Goal: Information Seeking & Learning: Learn about a topic

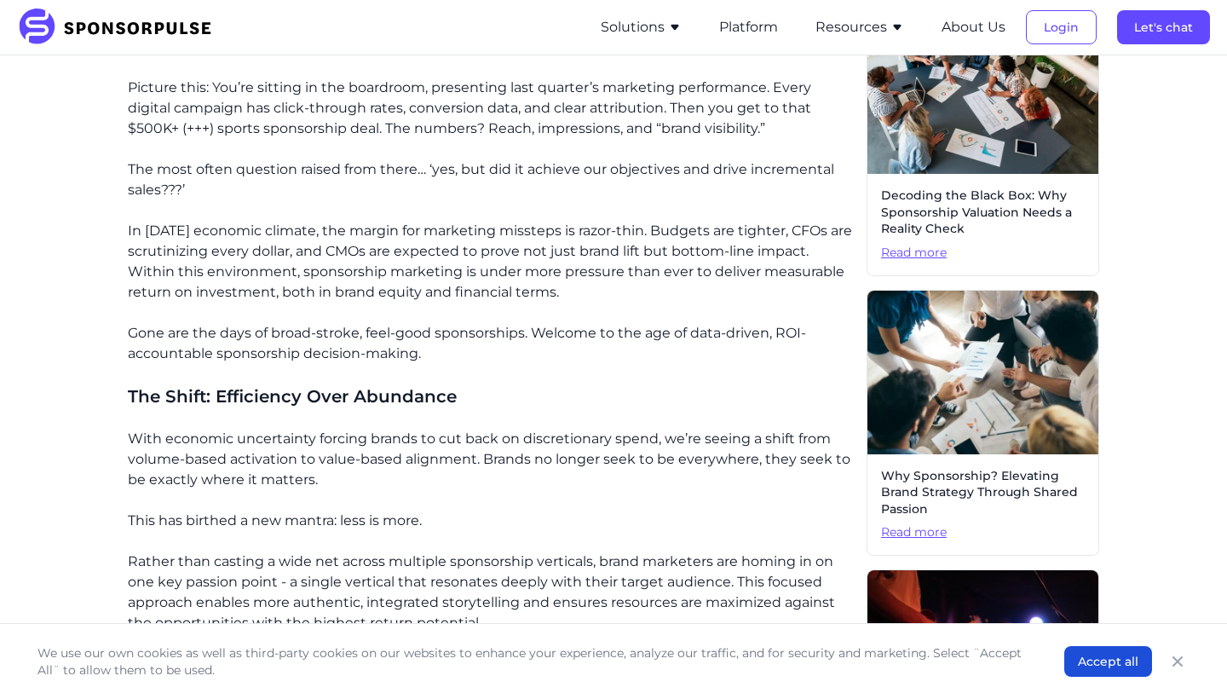
scroll to position [517, 0]
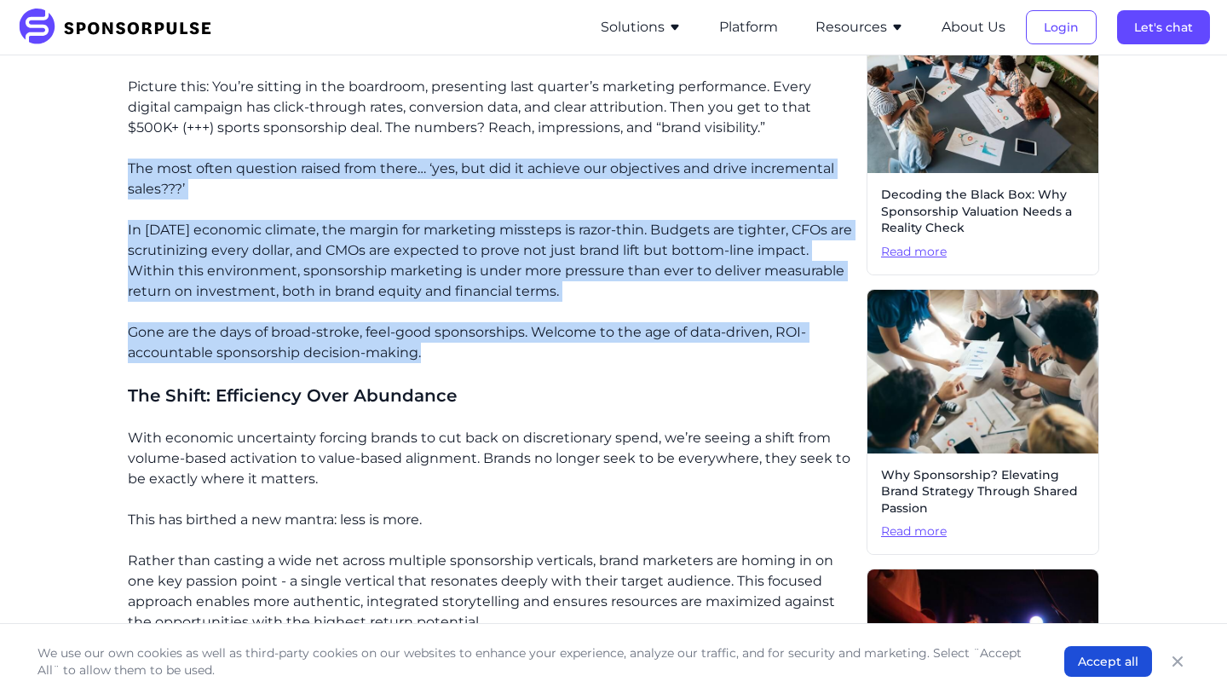
drag, startPoint x: 437, startPoint y: 360, endPoint x: 111, endPoint y: 153, distance: 386.5
click at [565, 282] on p "In [DATE] economic climate, the margin for marketing missteps is razor-thin. Bu…" at bounding box center [490, 261] width 725 height 82
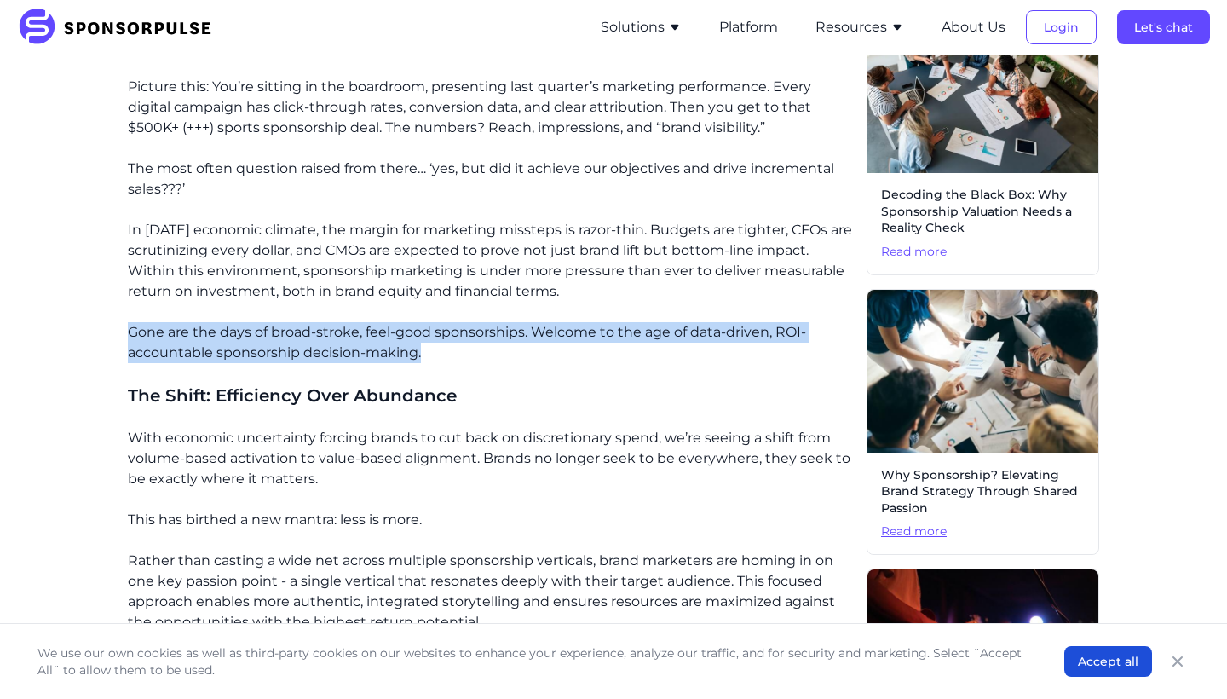
drag, startPoint x: 431, startPoint y: 349, endPoint x: 125, endPoint y: 328, distance: 306.6
click at [443, 349] on p "Gone are the days of broad-stroke, feel-good sponsorships. Welcome to the age o…" at bounding box center [490, 342] width 725 height 41
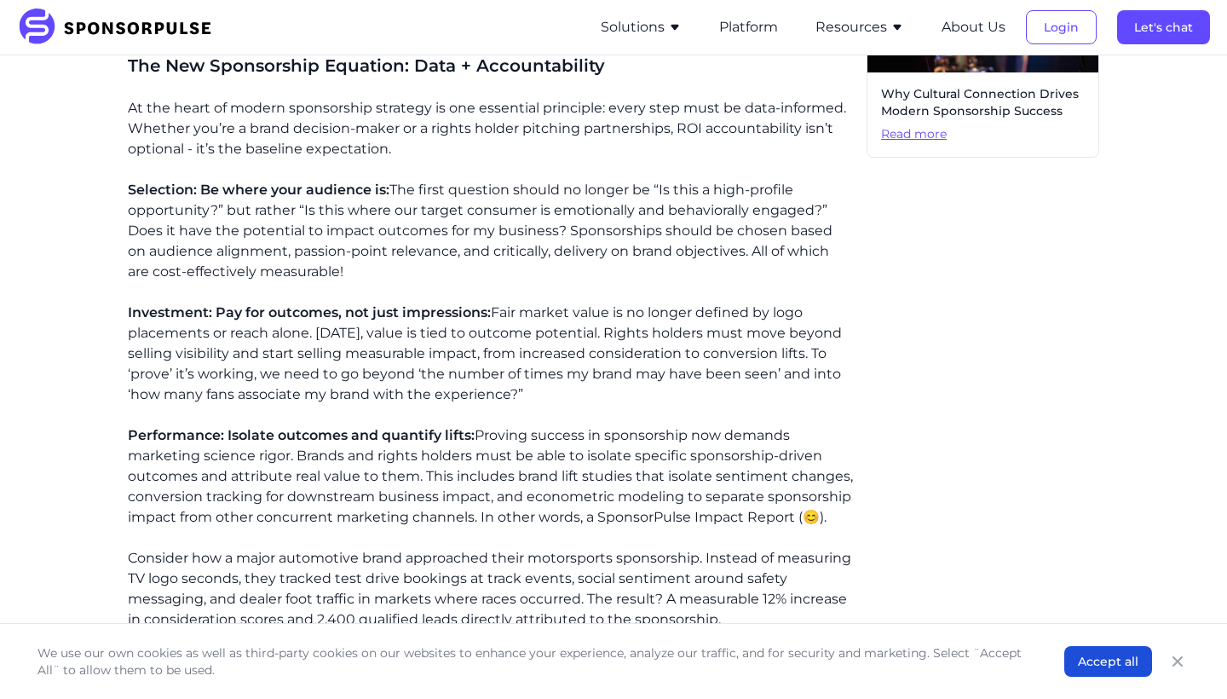
scroll to position [1177, 0]
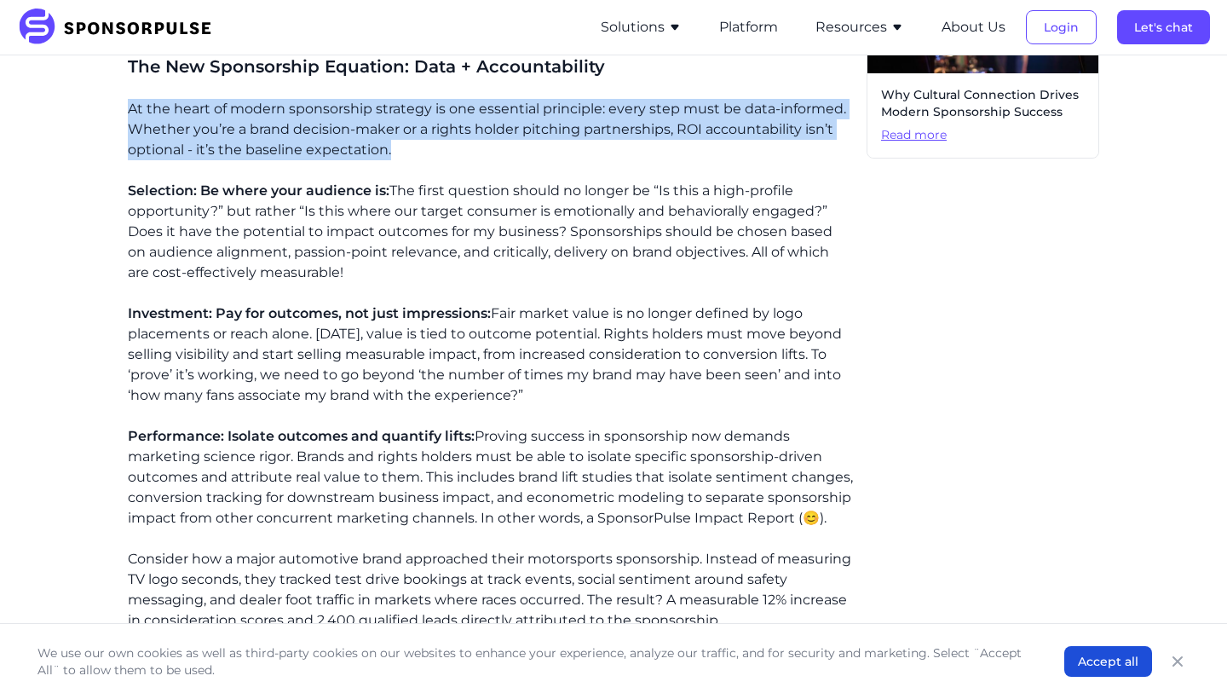
drag, startPoint x: 407, startPoint y: 159, endPoint x: 127, endPoint y: 105, distance: 285.6
click at [128, 106] on div "The Accountability Challenge Picture this: You’re sitting in the boardroom, pre…" at bounding box center [490, 312] width 725 height 1878
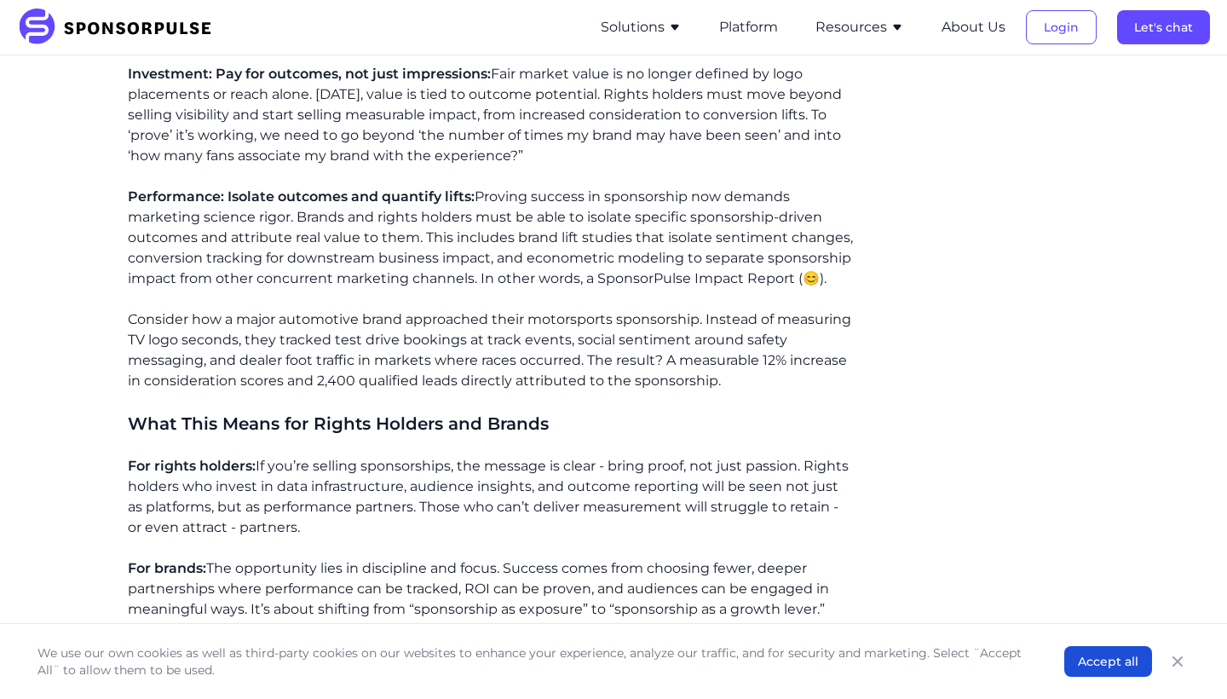
scroll to position [1417, 0]
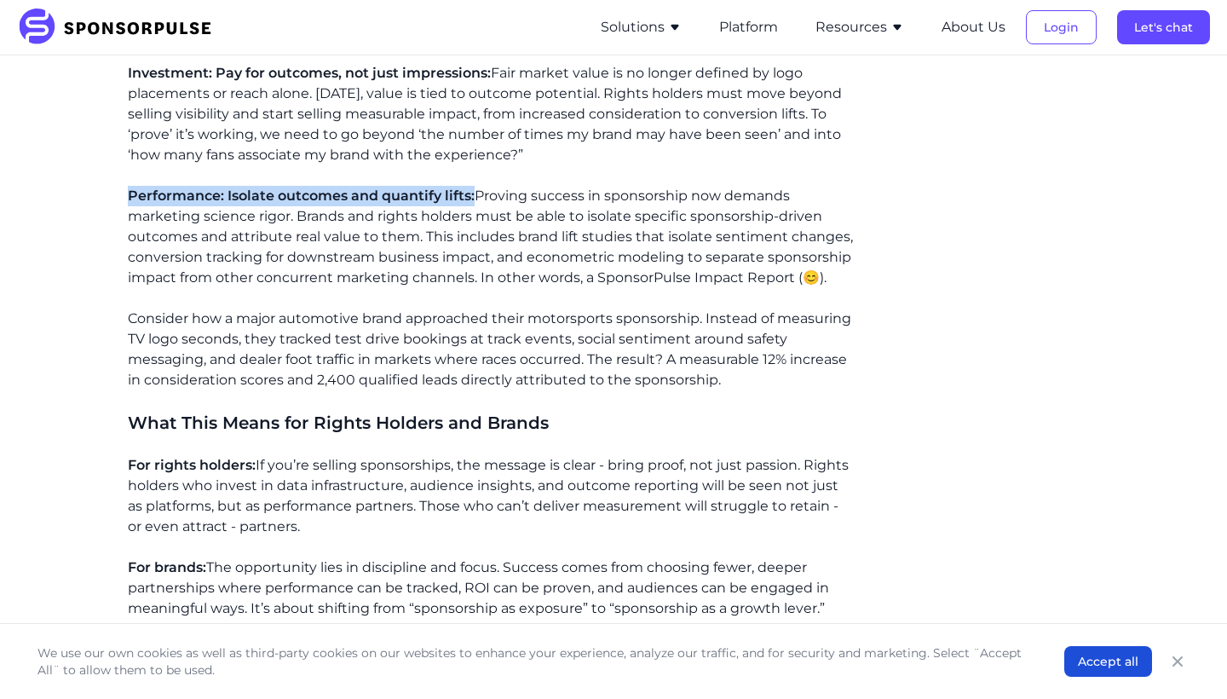
drag, startPoint x: 129, startPoint y: 193, endPoint x: 474, endPoint y: 189, distance: 345.1
click at [474, 189] on p "Performance: Isolate outcomes and quantify lifts: Proving success in sponsorshi…" at bounding box center [490, 237] width 725 height 102
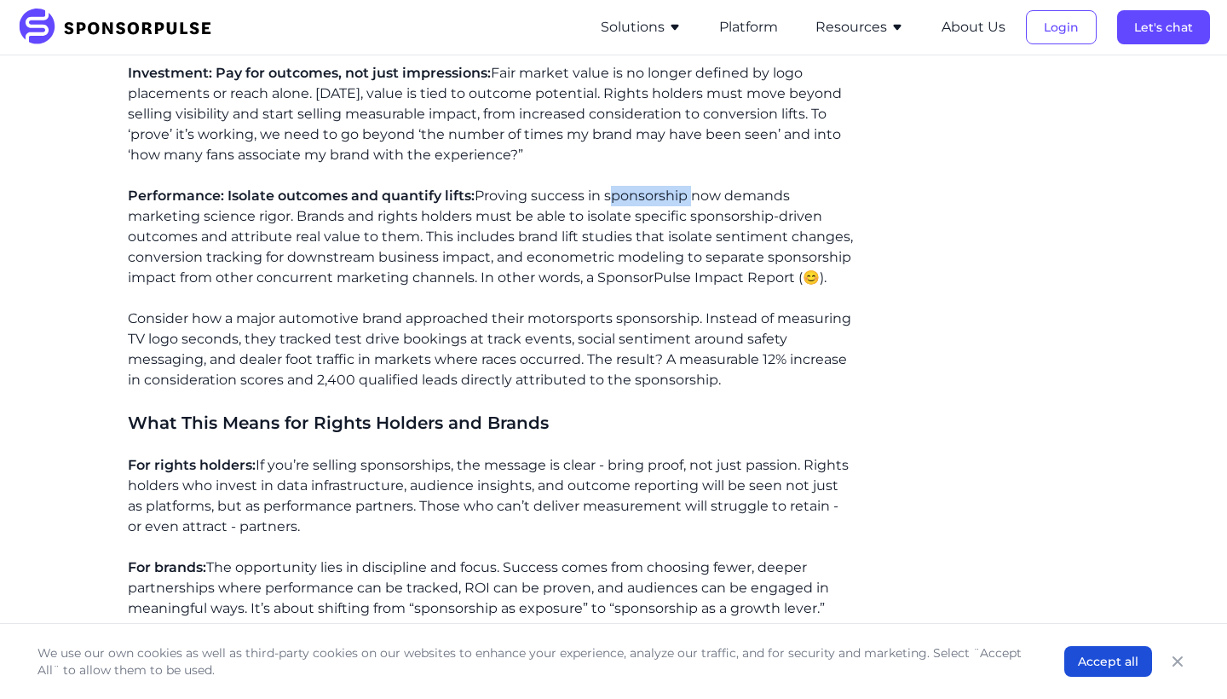
drag, startPoint x: 608, startPoint y: 193, endPoint x: 686, endPoint y: 188, distance: 78.5
click at [686, 188] on p "Performance: Isolate outcomes and quantify lifts: Proving success in sponsorshi…" at bounding box center [490, 237] width 725 height 102
drag, startPoint x: 297, startPoint y: 212, endPoint x: 579, endPoint y: 204, distance: 282.2
click at [579, 204] on p "Performance: Isolate outcomes and quantify lifts: Proving success in sponsorshi…" at bounding box center [490, 237] width 725 height 102
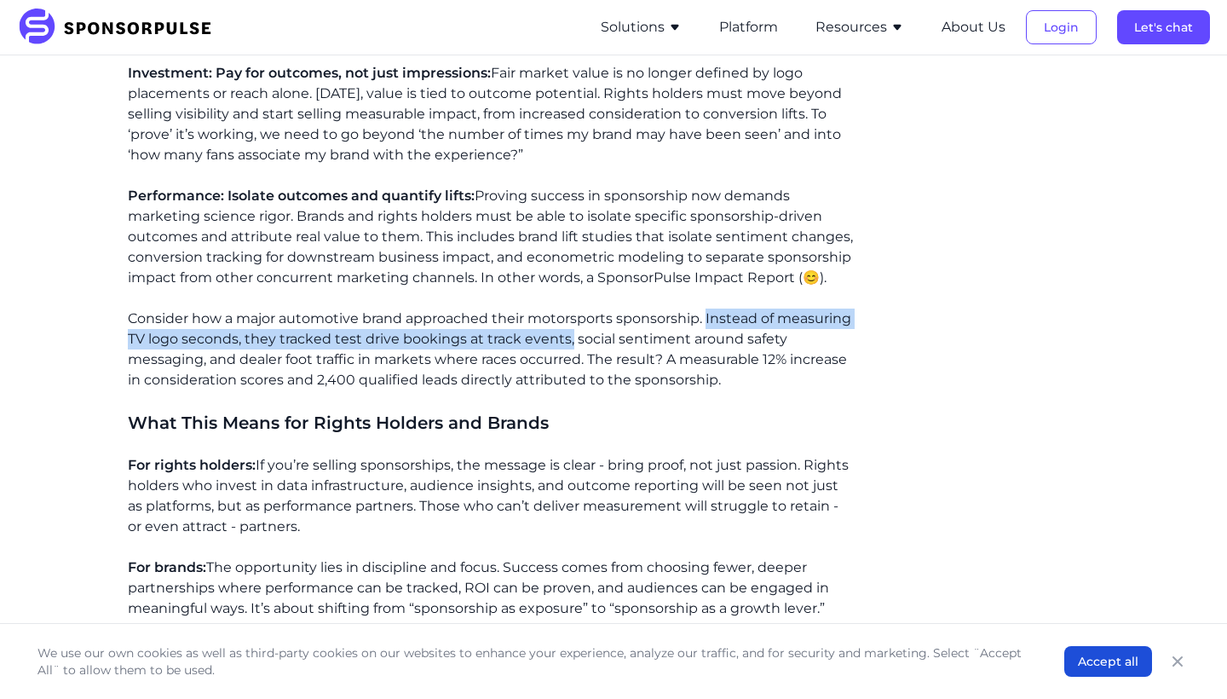
drag, startPoint x: 706, startPoint y: 313, endPoint x: 568, endPoint y: 341, distance: 140.1
click at [568, 341] on p "Consider how a major automotive brand approached their motorsports sponsorship.…" at bounding box center [490, 349] width 725 height 82
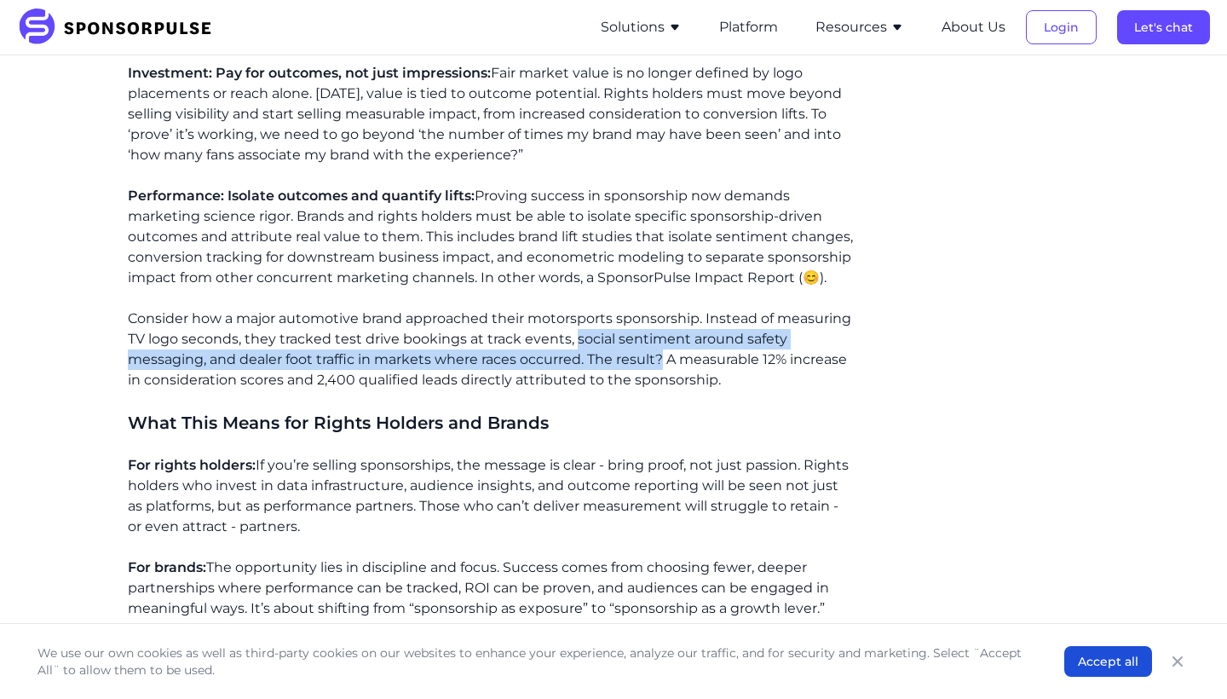
drag, startPoint x: 574, startPoint y: 335, endPoint x: 663, endPoint y: 355, distance: 91.0
click at [663, 355] on p "Consider how a major automotive brand approached their motorsports sponsorship.…" at bounding box center [490, 349] width 725 height 82
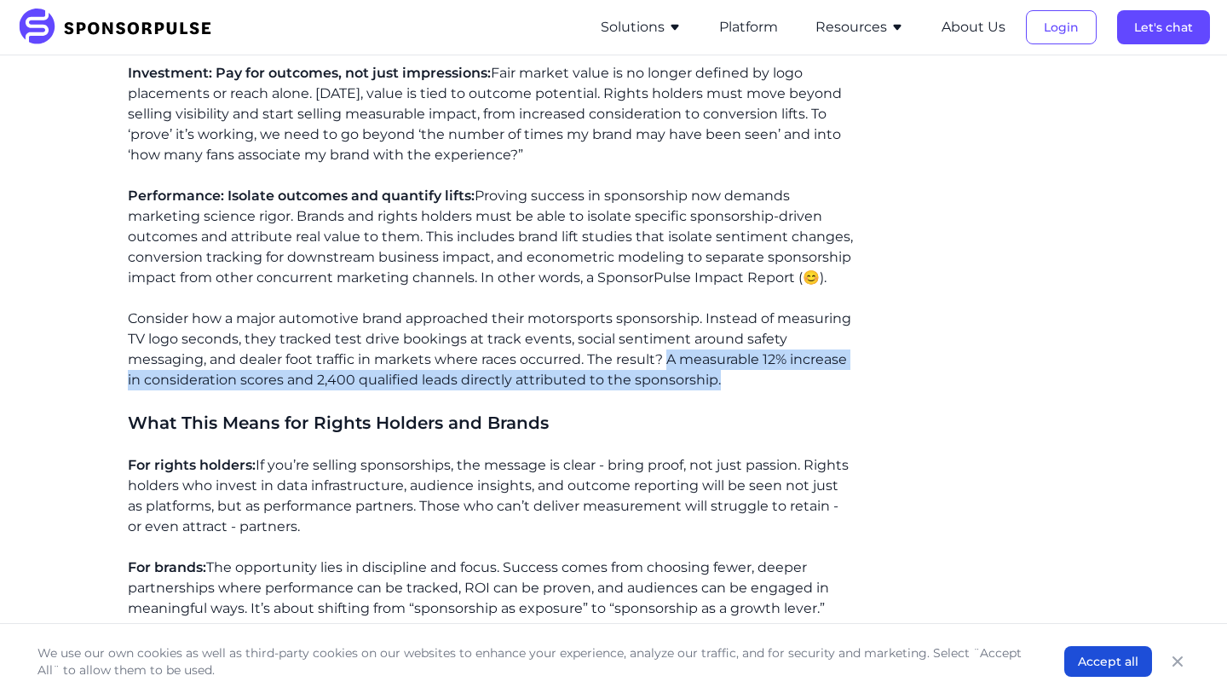
drag, startPoint x: 670, startPoint y: 357, endPoint x: 712, endPoint y: 385, distance: 50.3
click at [712, 385] on p "Consider how a major automotive brand approached their motorsports sponsorship.…" at bounding box center [490, 349] width 725 height 82
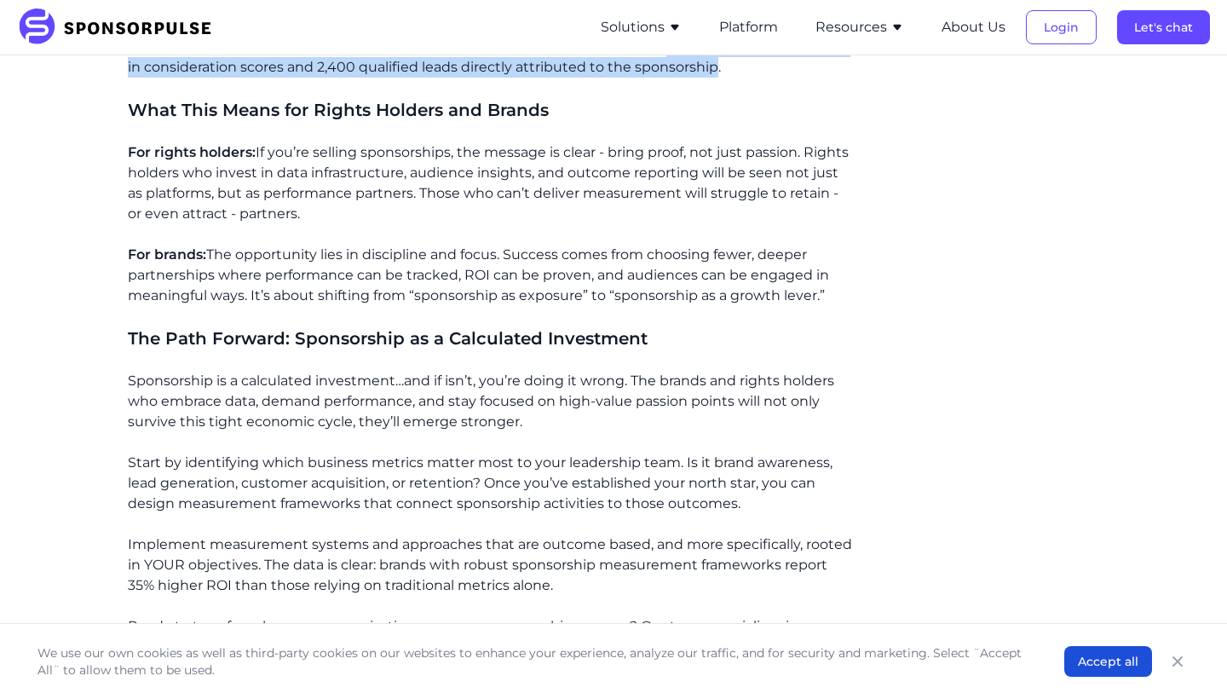
scroll to position [1724, 0]
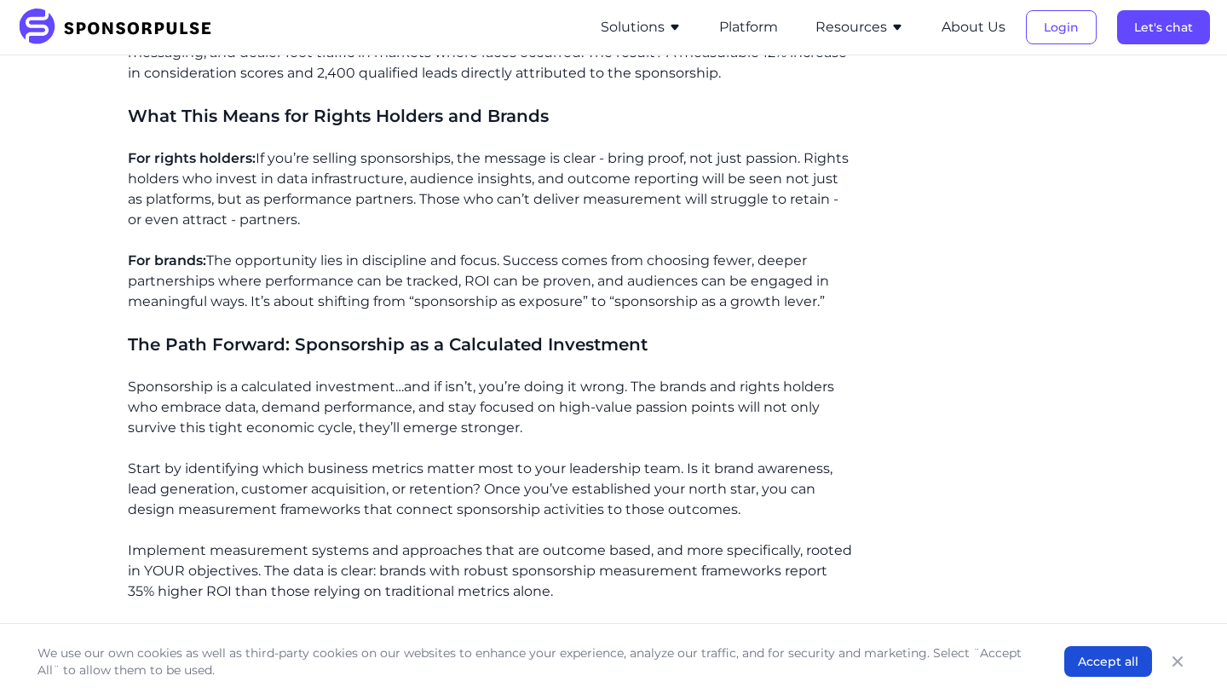
click at [716, 124] on h4 "What This Means for Rights Holders and Brands" at bounding box center [490, 116] width 725 height 24
drag, startPoint x: 412, startPoint y: 179, endPoint x: 529, endPoint y: 183, distance: 116.8
click at [529, 183] on p "For rights holders: If you’re selling sponsorships, the message is clear - brin…" at bounding box center [490, 189] width 725 height 82
drag, startPoint x: 569, startPoint y: 176, endPoint x: 418, endPoint y: 182, distance: 151.8
click at [417, 182] on p "For rights holders: If you’re selling sponsorships, the message is clear - brin…" at bounding box center [490, 189] width 725 height 82
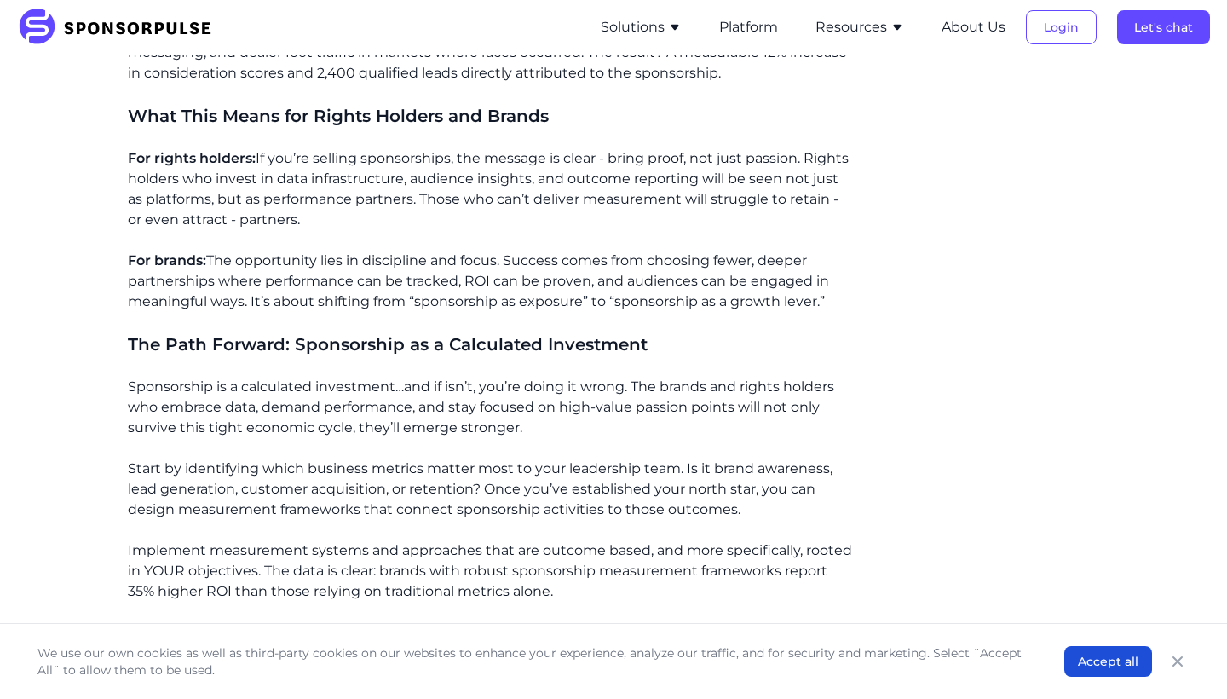
click at [421, 188] on p "For rights holders: If you’re selling sponsorships, the message is clear - brin…" at bounding box center [490, 189] width 725 height 82
drag, startPoint x: 421, startPoint y: 193, endPoint x: 579, endPoint y: 194, distance: 158.5
click at [580, 195] on p "For rights holders: If you’re selling sponsorships, the message is clear - brin…" at bounding box center [490, 189] width 725 height 82
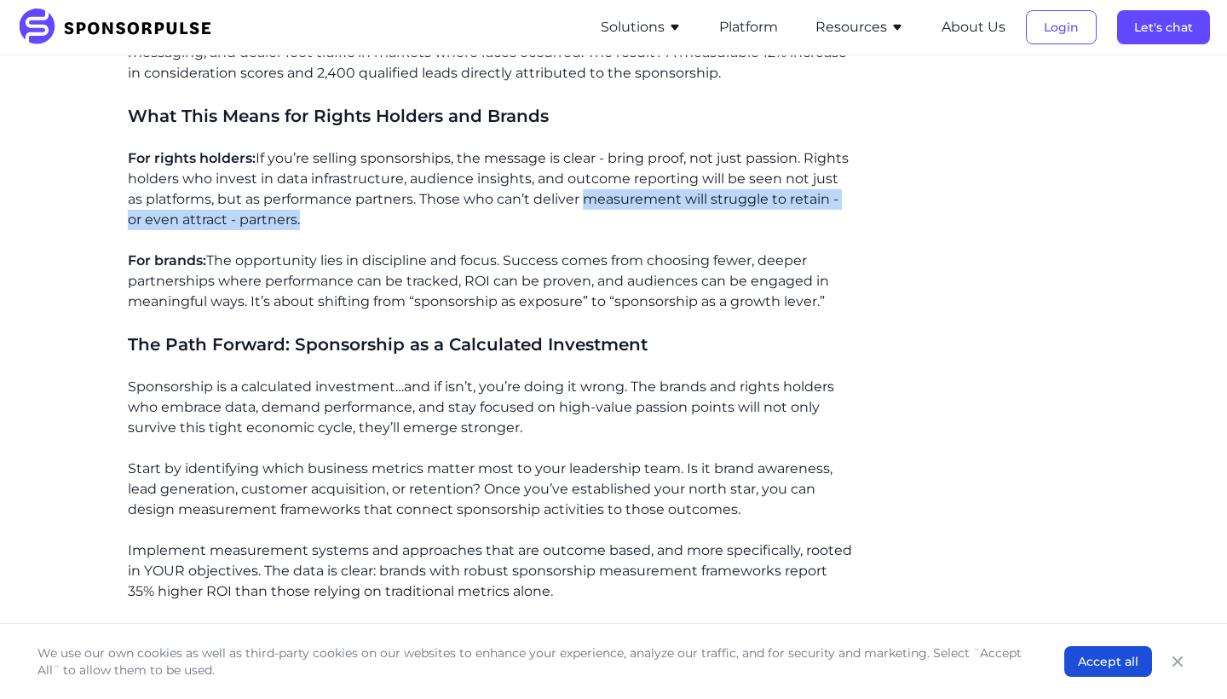
drag, startPoint x: 586, startPoint y: 196, endPoint x: 308, endPoint y: 218, distance: 278.7
click at [308, 218] on p "For rights holders: If you’re selling sponsorships, the message is clear - brin…" at bounding box center [490, 189] width 725 height 82
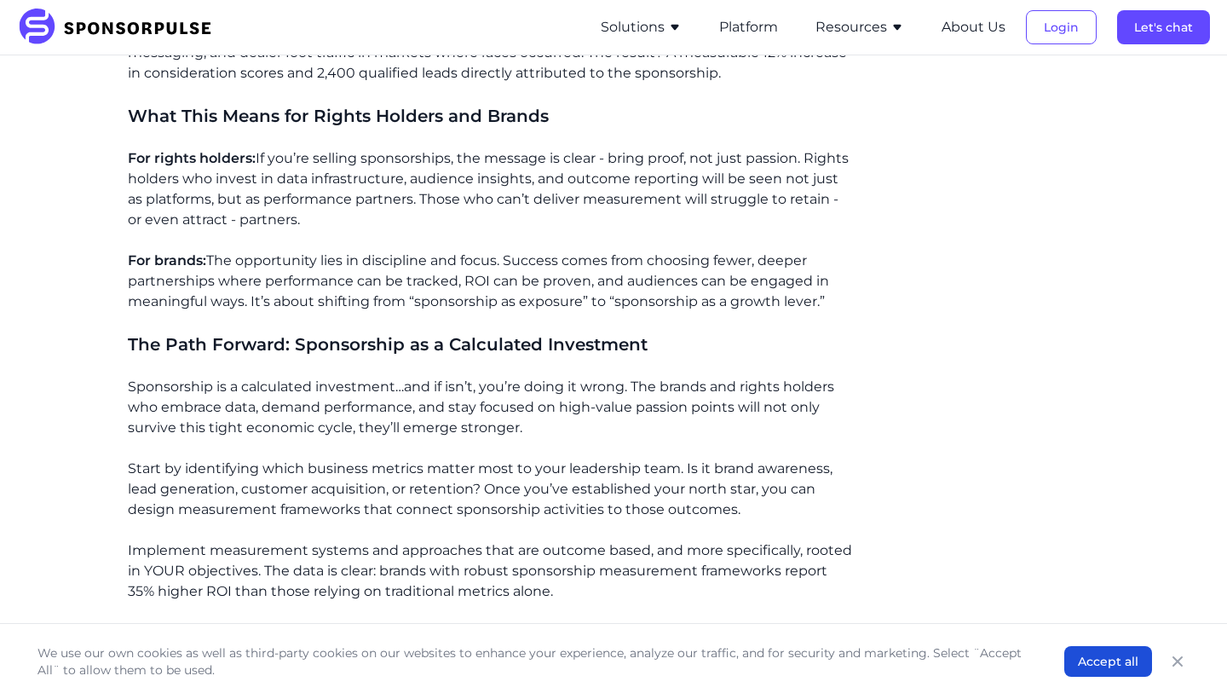
click at [174, 252] on span "For brands:" at bounding box center [167, 260] width 78 height 16
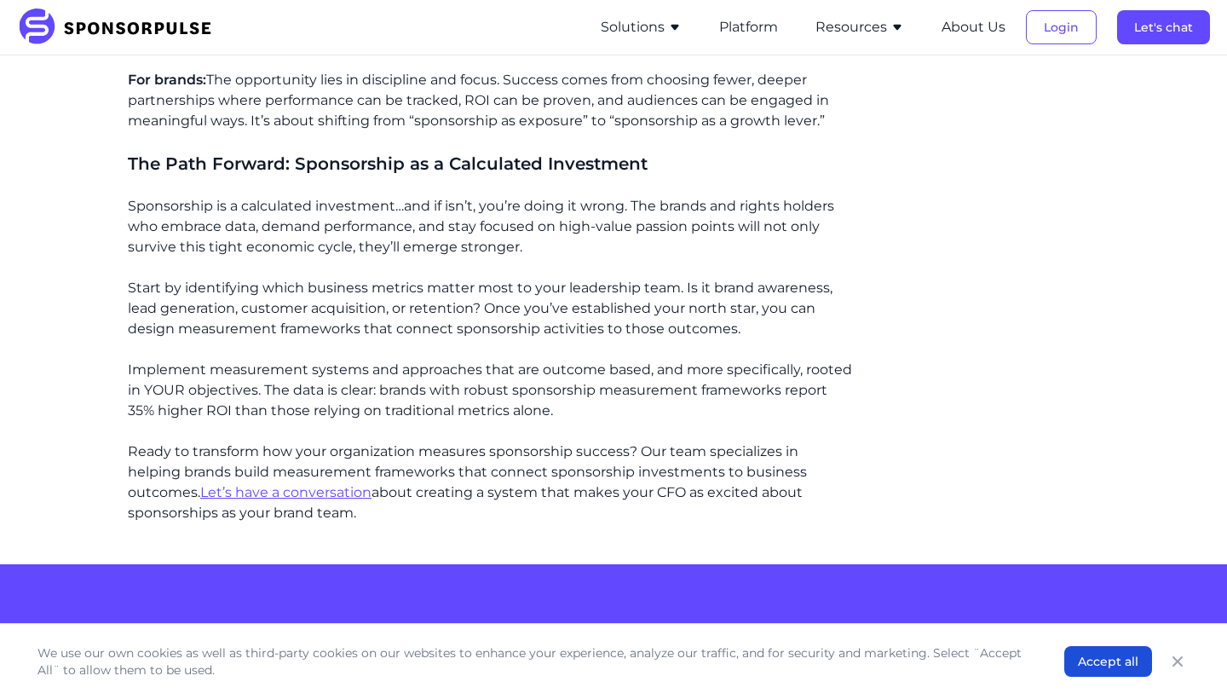
scroll to position [1908, 0]
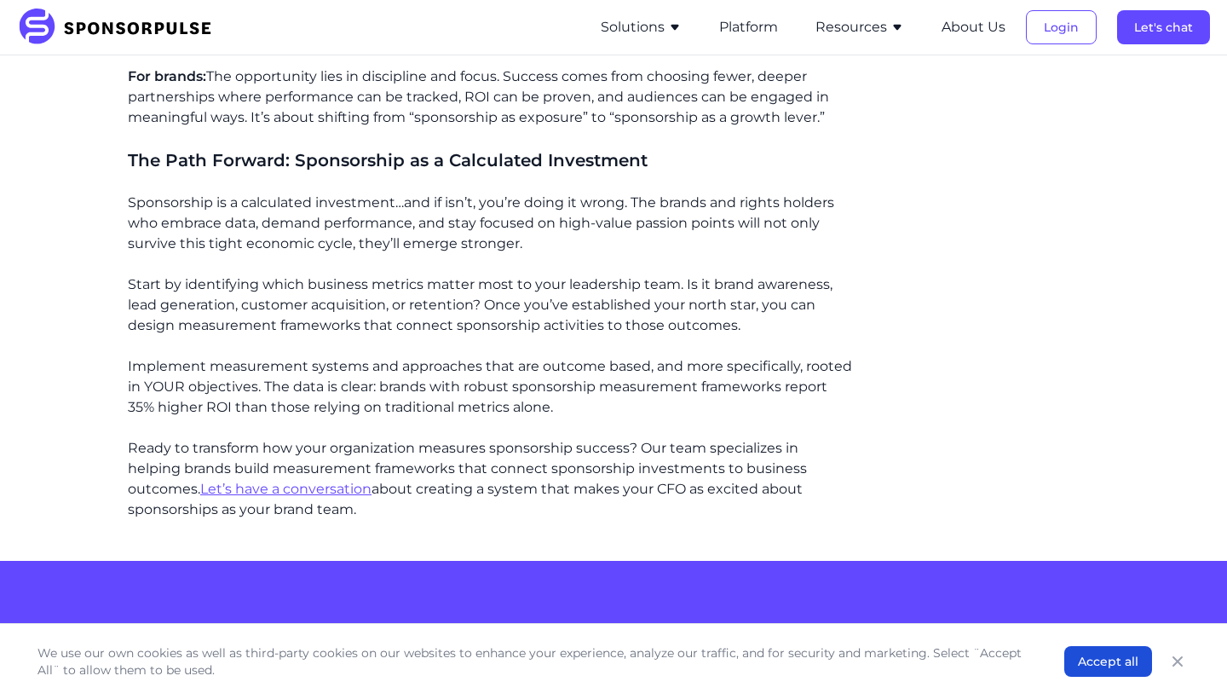
drag, startPoint x: 211, startPoint y: 72, endPoint x: 505, endPoint y: 71, distance: 294.0
click at [505, 71] on p "For brands: The opportunity lies in discipline and focus. Success comes from ch…" at bounding box center [490, 96] width 725 height 61
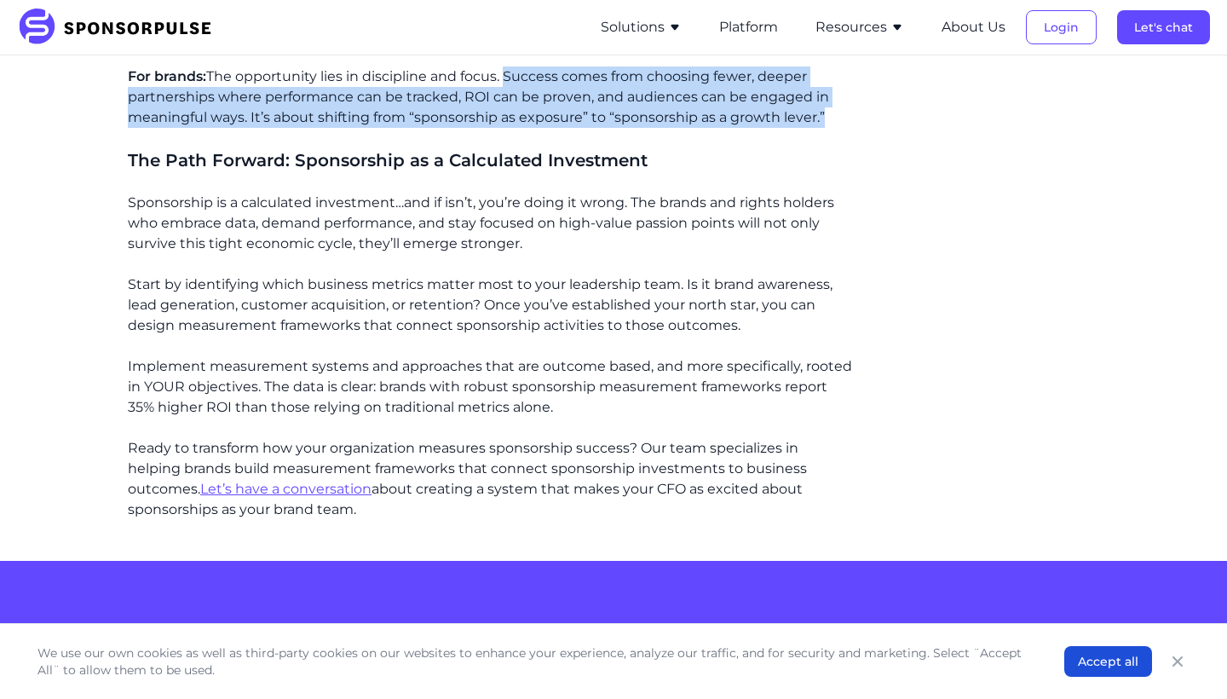
drag, startPoint x: 510, startPoint y: 71, endPoint x: 827, endPoint y: 120, distance: 320.8
click at [827, 120] on p "For brands: The opportunity lies in discipline and focus. Success comes from ch…" at bounding box center [490, 96] width 725 height 61
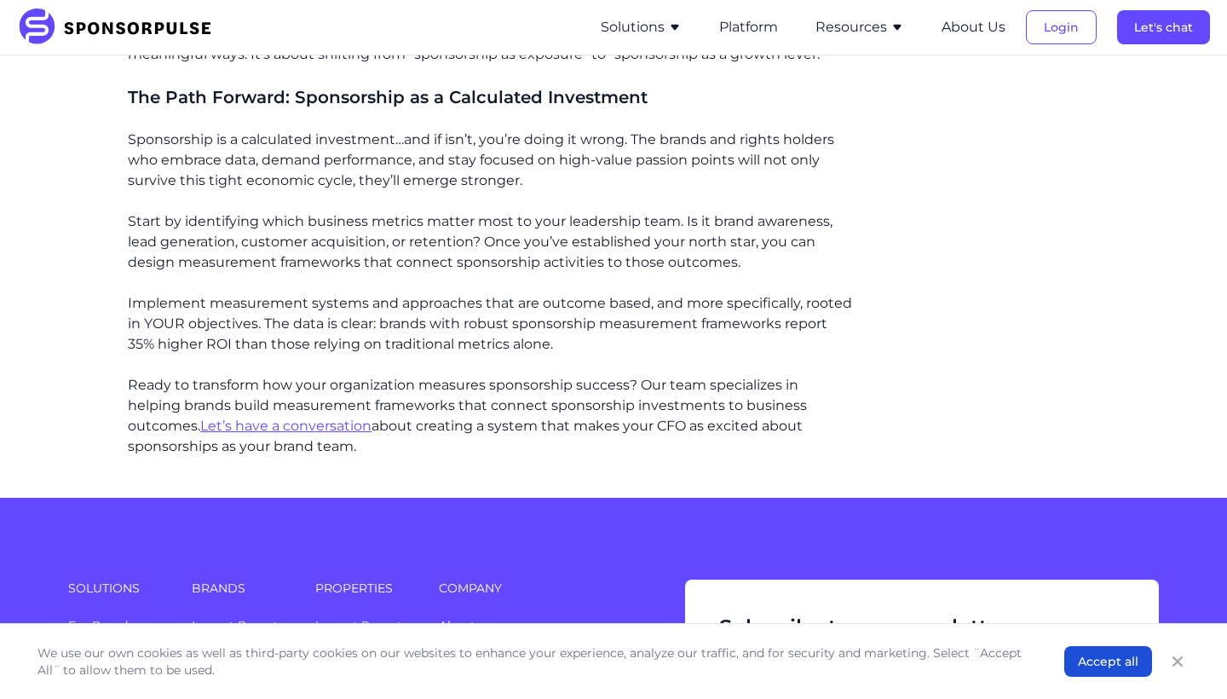
scroll to position [1995, 0]
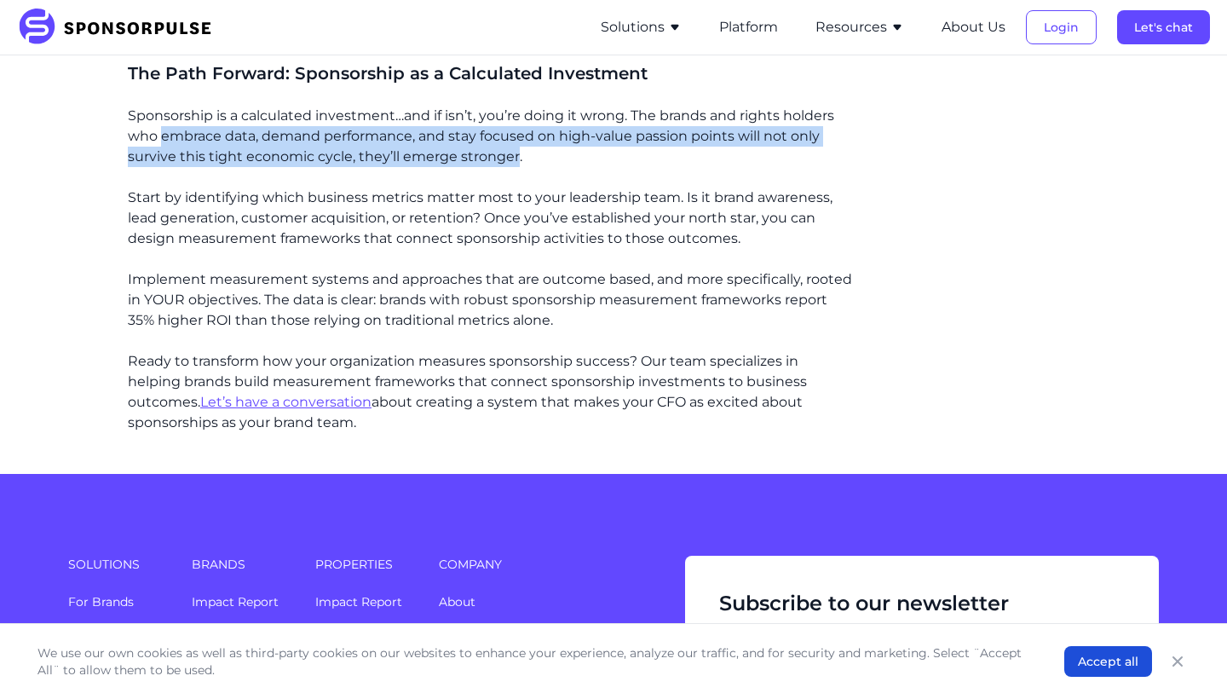
drag, startPoint x: 163, startPoint y: 129, endPoint x: 522, endPoint y: 161, distance: 360.2
click at [519, 150] on p "Sponsorship is a calculated investment…and if isn’t, you’re doing it wrong. The…" at bounding box center [490, 136] width 725 height 61
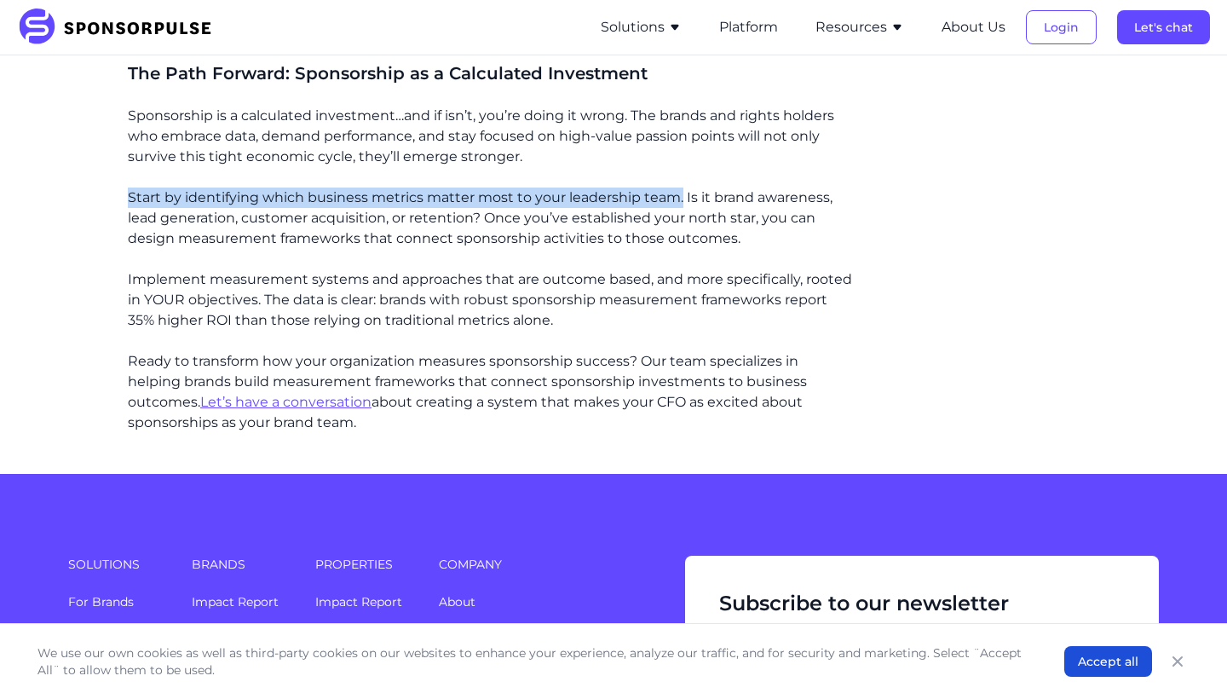
drag, startPoint x: 129, startPoint y: 194, endPoint x: 678, endPoint y: 198, distance: 549.7
click at [678, 198] on p "Start by identifying which business metrics matter most to your leadership team…" at bounding box center [490, 217] width 725 height 61
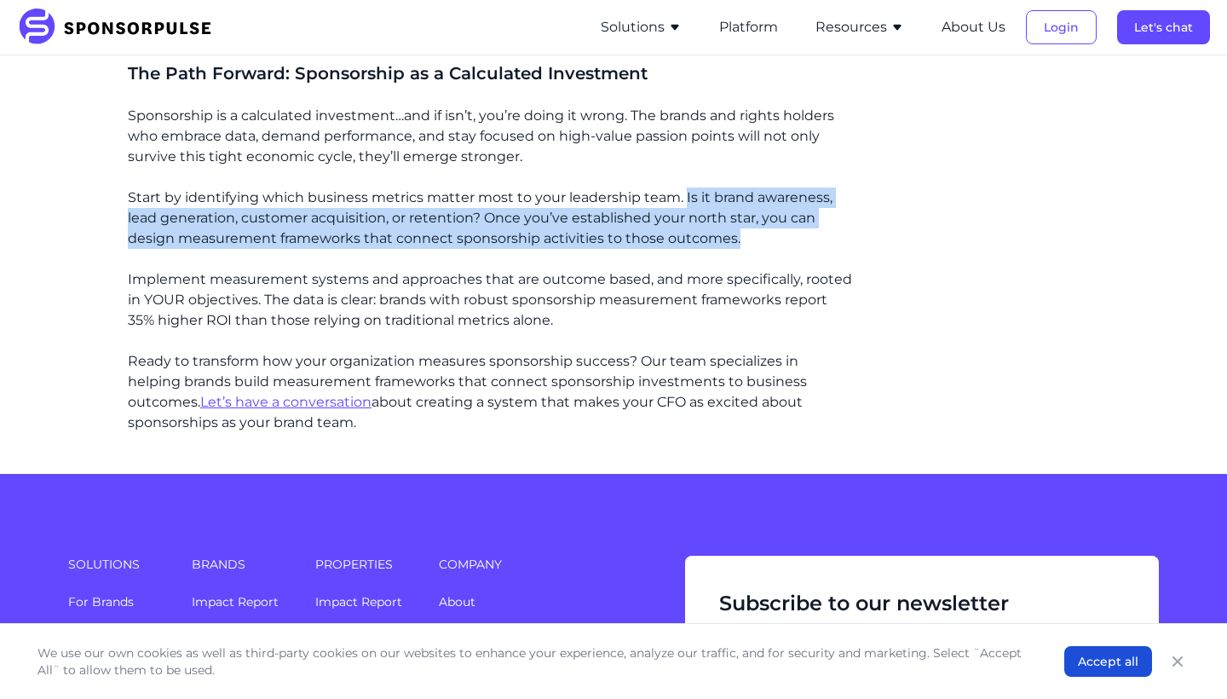
drag, startPoint x: 683, startPoint y: 195, endPoint x: 760, endPoint y: 230, distance: 85.1
click at [764, 231] on p "Start by identifying which business metrics matter most to your leadership team…" at bounding box center [490, 217] width 725 height 61
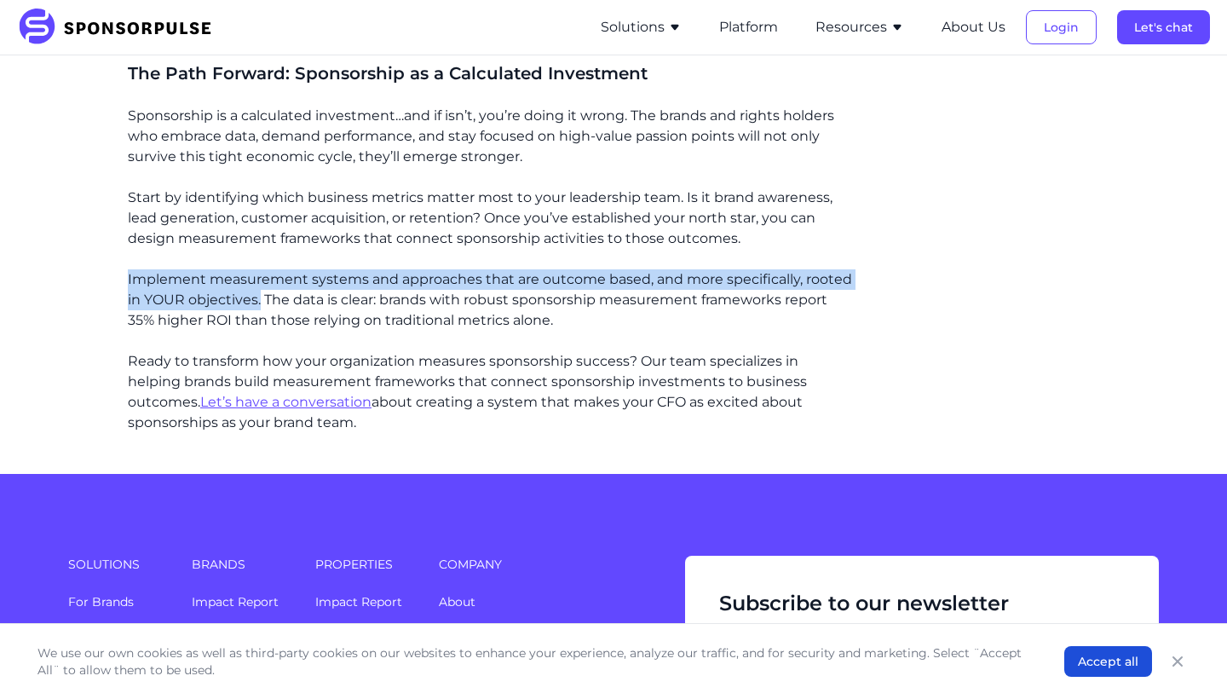
drag, startPoint x: 128, startPoint y: 274, endPoint x: 257, endPoint y: 289, distance: 130.3
click at [259, 291] on p "Implement measurement systems and approaches that are outcome based, and more s…" at bounding box center [490, 299] width 725 height 61
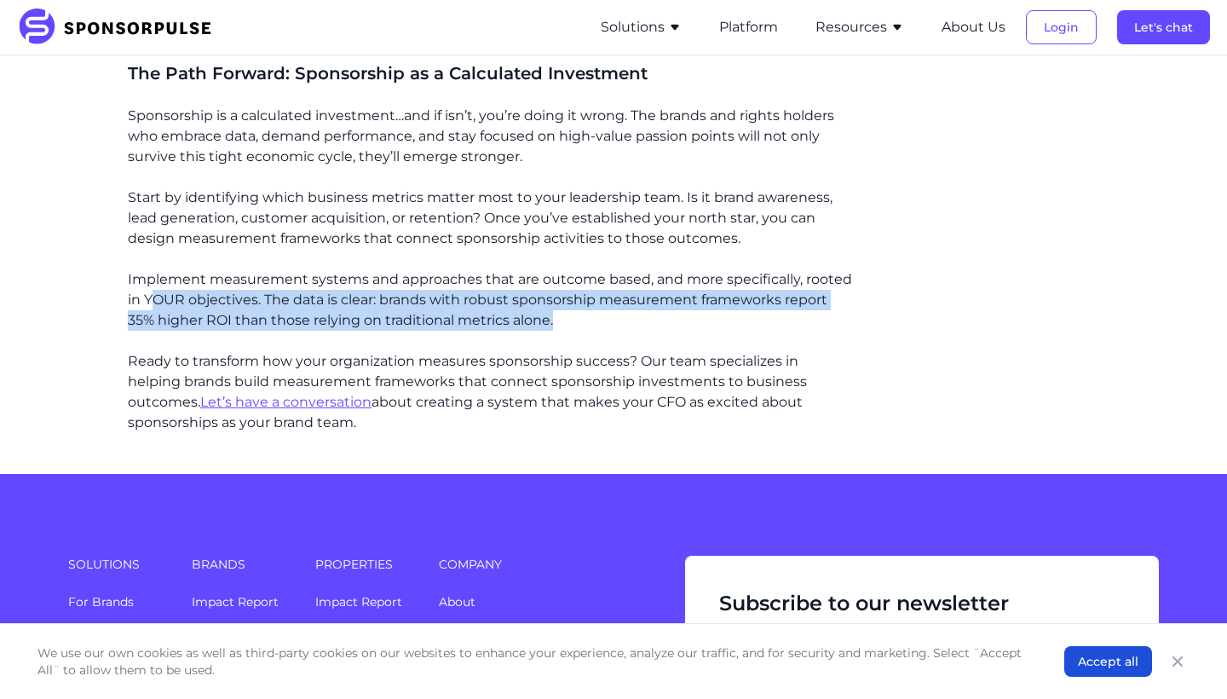
drag, startPoint x: 567, startPoint y: 314, endPoint x: 152, endPoint y: 292, distance: 415.6
click at [152, 292] on p "Implement measurement systems and approaches that are outcome based, and more s…" at bounding box center [490, 299] width 725 height 61
click at [573, 316] on p "Implement measurement systems and approaches that are outcome based, and more s…" at bounding box center [490, 299] width 725 height 61
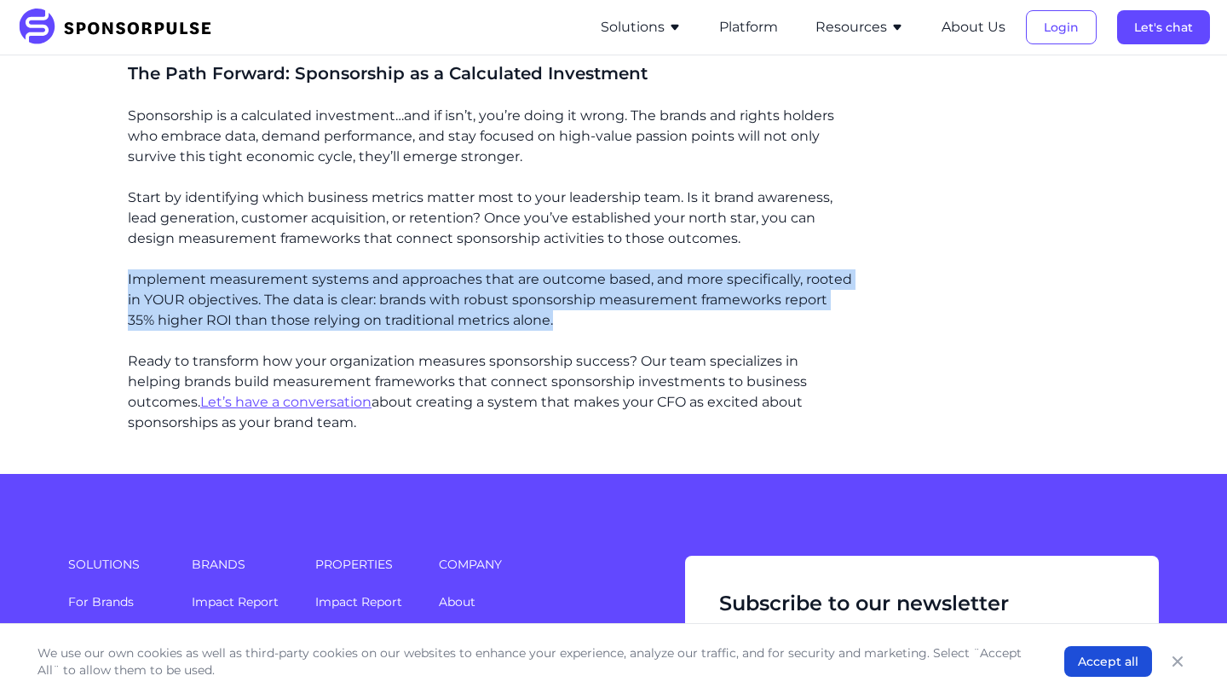
drag, startPoint x: 573, startPoint y: 316, endPoint x: 101, endPoint y: 277, distance: 473.7
